Goal: Task Accomplishment & Management: Manage account settings

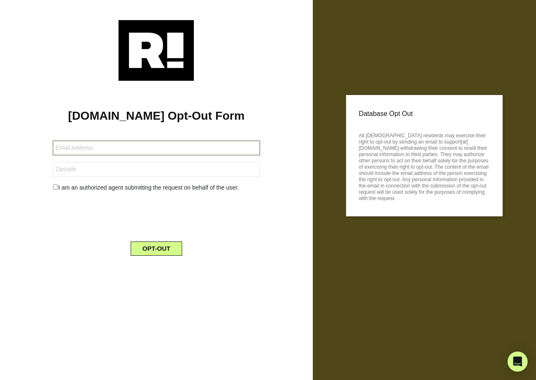
type input "[EMAIL_ADDRESS][DOMAIN_NAME]"
type input "11236"
type input "[EMAIL_ADDRESS][DOMAIN_NAME]"
type input "79764"
